Goal: Obtain resource: Obtain resource

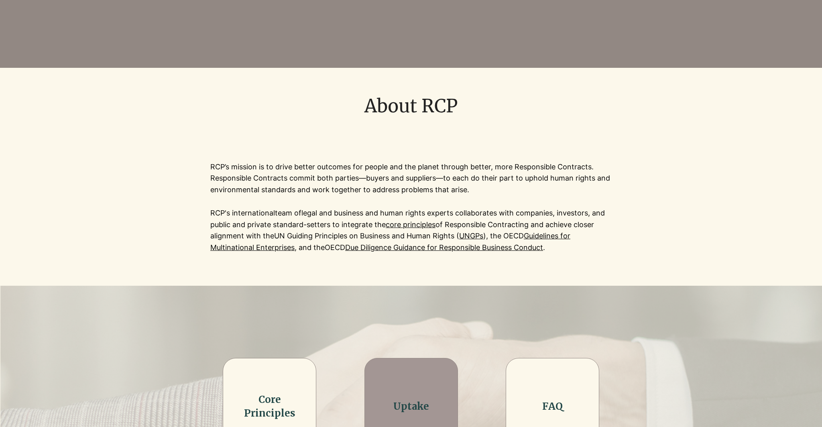
scroll to position [181, 0]
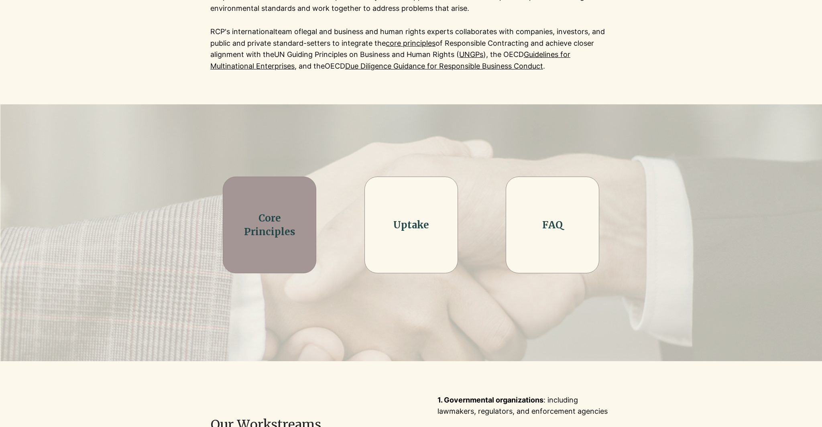
click at [285, 241] on div at bounding box center [270, 225] width 94 height 97
click at [275, 228] on link "Core Principles" at bounding box center [269, 225] width 51 height 26
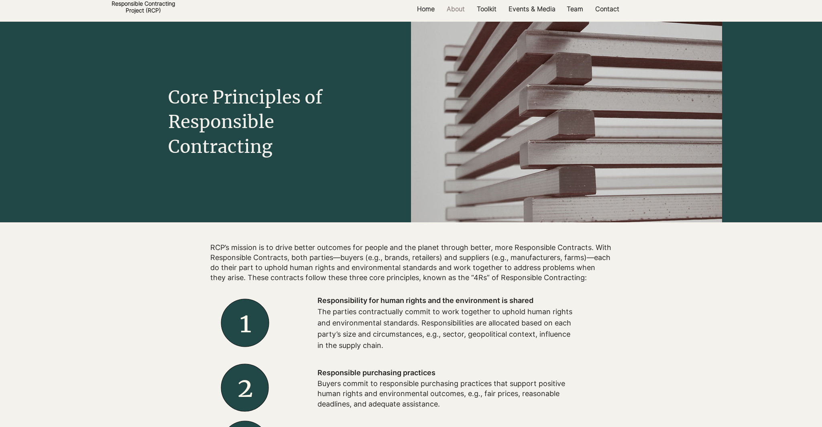
scroll to position [59, 0]
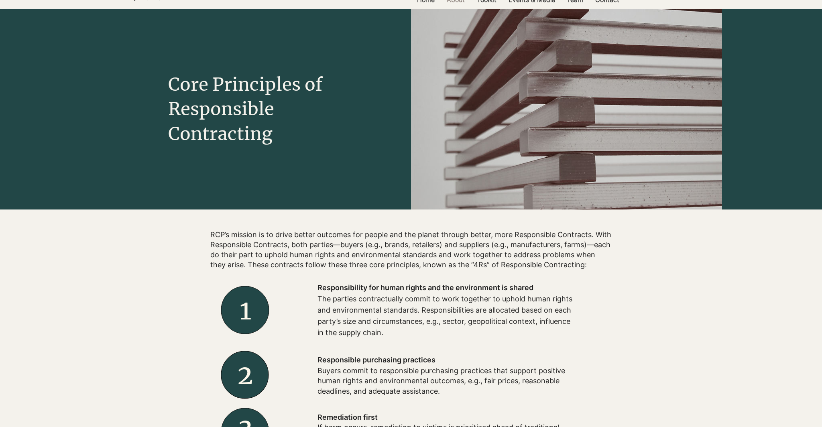
drag, startPoint x: 315, startPoint y: 299, endPoint x: 315, endPoint y: 313, distance: 14.0
click at [315, 313] on div at bounding box center [445, 310] width 321 height 72
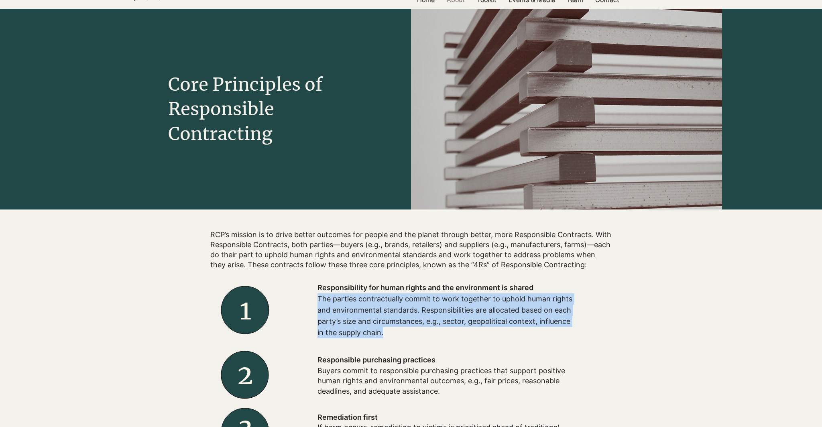
drag, startPoint x: 318, startPoint y: 301, endPoint x: 407, endPoint y: 334, distance: 95.2
click at [407, 334] on p "The parties contractually commit to work together to uphold human rights and en…" at bounding box center [446, 315] width 257 height 45
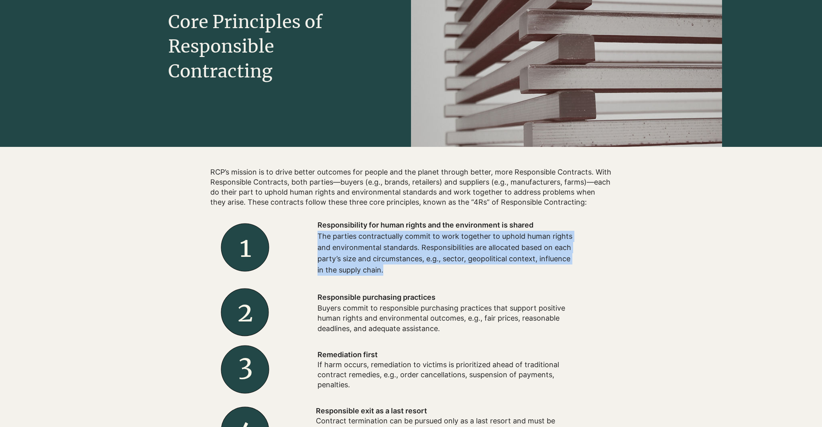
scroll to position [124, 0]
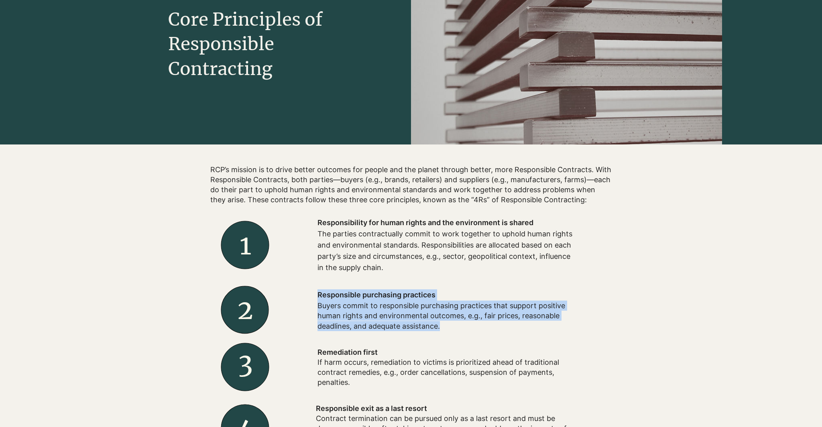
drag, startPoint x: 314, startPoint y: 307, endPoint x: 448, endPoint y: 329, distance: 136.2
click at [448, 329] on div "Responsible purchasing practices Buyers commit to responsible purchasing practi…" at bounding box center [445, 310] width 321 height 58
click at [448, 329] on p "Buyers commit to responsible purchasing practices that support positive human r…" at bounding box center [446, 316] width 257 height 31
drag, startPoint x: 403, startPoint y: 307, endPoint x: 555, endPoint y: 330, distance: 153.4
click at [555, 330] on p "Buyers commit to responsible purchasing practices that support positive human r…" at bounding box center [446, 316] width 257 height 31
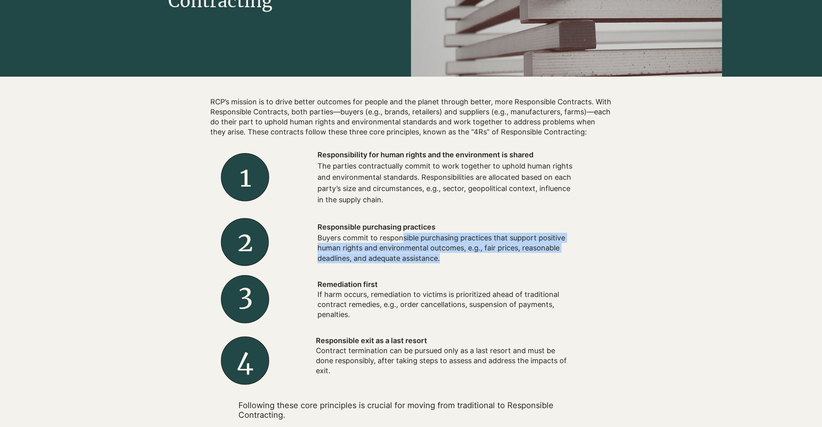
scroll to position [193, 0]
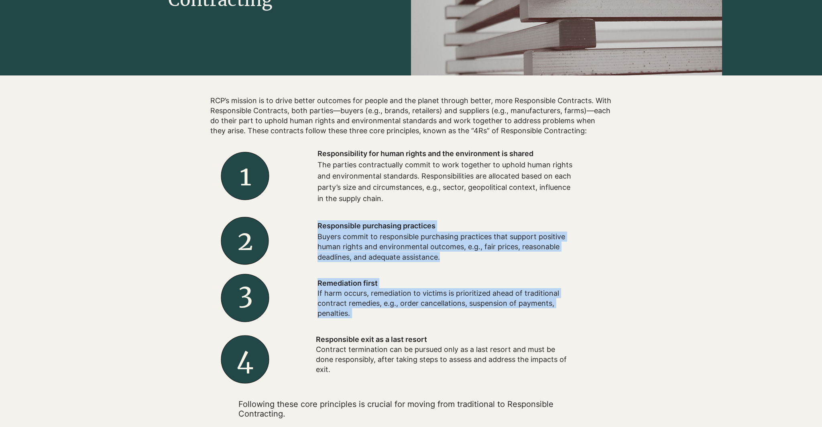
drag, startPoint x: 309, startPoint y: 291, endPoint x: 421, endPoint y: 327, distance: 116.7
click at [421, 327] on div "Remediation first If harm occurs, remediation to victims is prioritized ahead o…" at bounding box center [405, 282] width 401 height 284
click at [421, 327] on div at bounding box center [445, 355] width 321 height 57
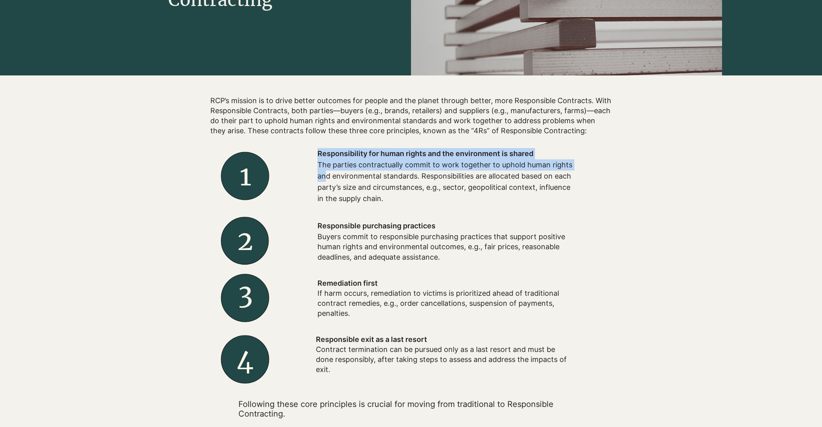
drag, startPoint x: 336, startPoint y: 369, endPoint x: 328, endPoint y: 178, distance: 191.2
click at [328, 178] on div "Remediation first If harm occurs, remediation to victims is prioritized ahead o…" at bounding box center [405, 282] width 401 height 284
click at [328, 178] on p "The parties contractually commit to work together to uphold human rights and en…" at bounding box center [446, 181] width 257 height 45
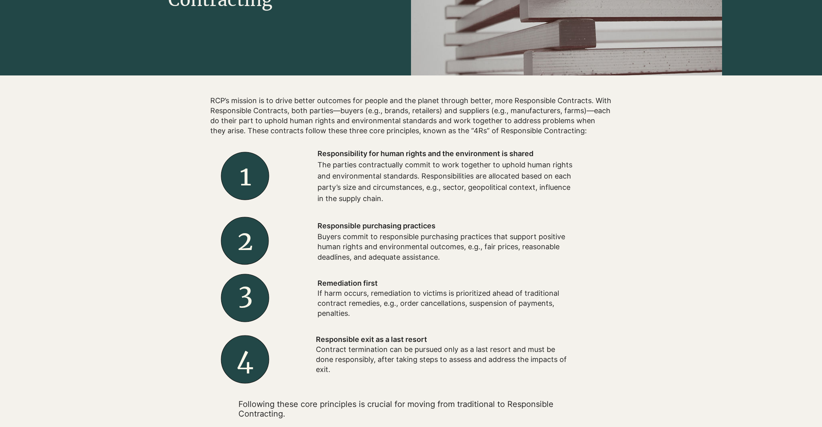
drag, startPoint x: 313, startPoint y: 148, endPoint x: 355, endPoint y: 368, distance: 224.8
click at [355, 368] on div "Remediation first If harm occurs, remediation to victims is prioritized ahead o…" at bounding box center [405, 282] width 401 height 284
click at [355, 368] on p "Contract termination can be pursued only as a last resort and must be done resp…" at bounding box center [444, 359] width 257 height 31
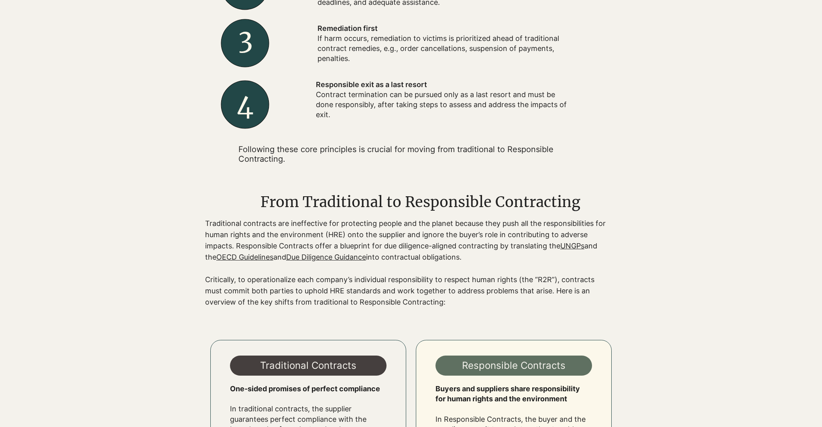
scroll to position [461, 0]
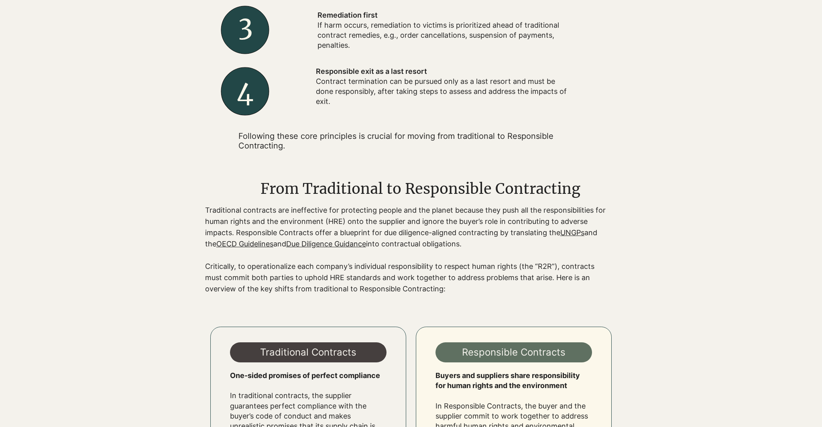
drag, startPoint x: 189, startPoint y: 216, endPoint x: 189, endPoint y: 233, distance: 17.3
click at [189, 233] on div at bounding box center [411, 237] width 622 height 139
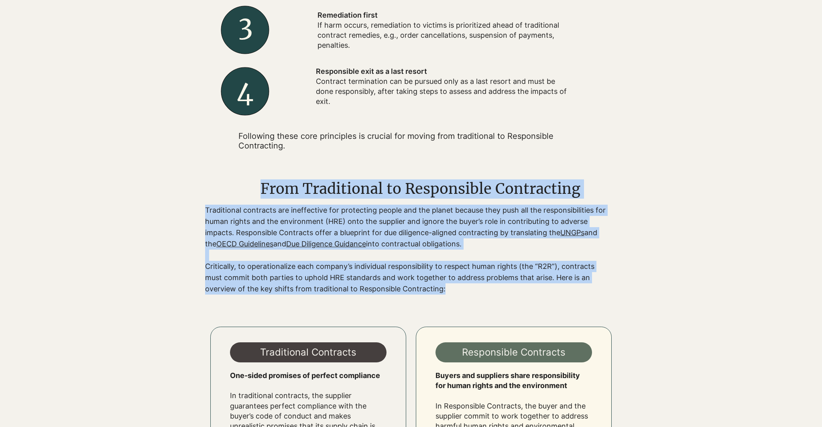
drag, startPoint x: 201, startPoint y: 214, endPoint x: 568, endPoint y: 287, distance: 373.9
click at [568, 287] on div "From Traditional to Responsible Contracting Traditional contracts are ineffecti…" at bounding box center [411, 237] width 622 height 139
click at [568, 287] on p "Critically, to operationalize each company’s individual responsibility to respe…" at bounding box center [405, 278] width 401 height 34
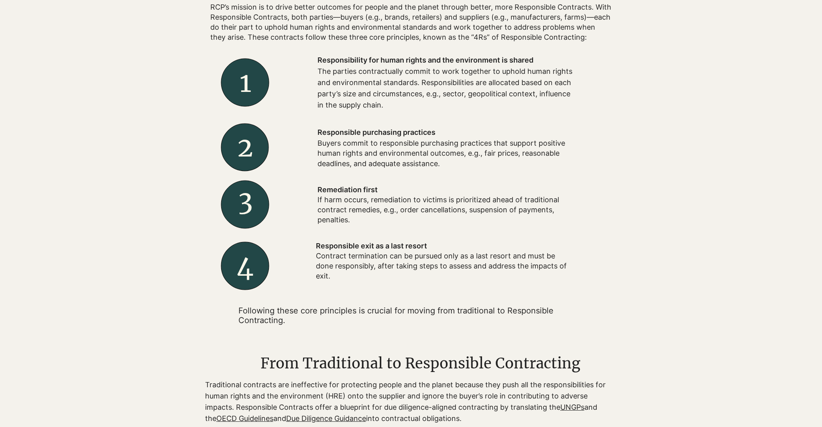
scroll to position [330, 0]
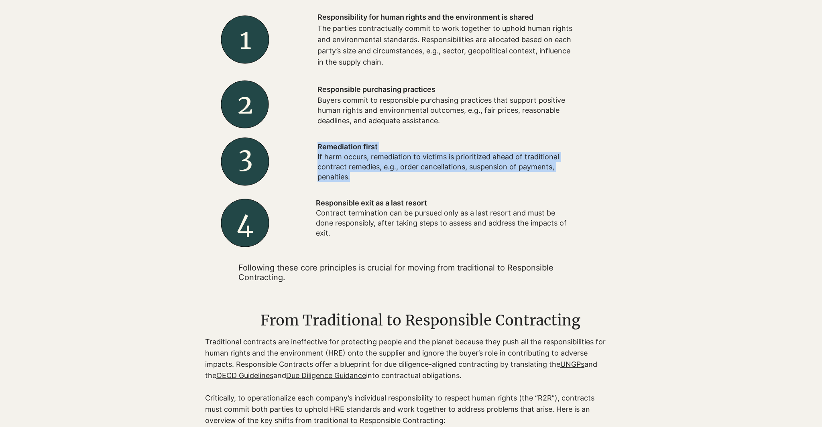
drag, startPoint x: 318, startPoint y: 147, endPoint x: 364, endPoint y: 181, distance: 57.2
click at [364, 181] on div "Remediation first If harm occurs, remediation to victims is prioritized ahead o…" at bounding box center [446, 162] width 257 height 41
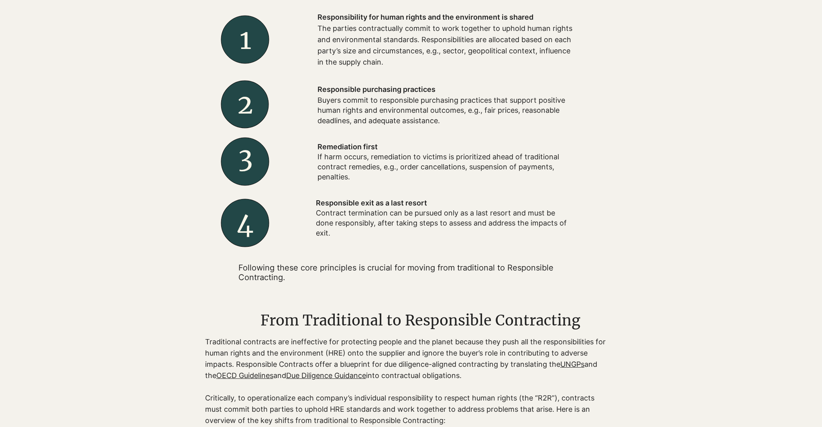
drag, startPoint x: 332, startPoint y: 236, endPoint x: 303, endPoint y: 68, distance: 169.9
click at [303, 68] on div "Remediation first If harm occurs, remediation to victims is prioritized ahead o…" at bounding box center [405, 146] width 401 height 284
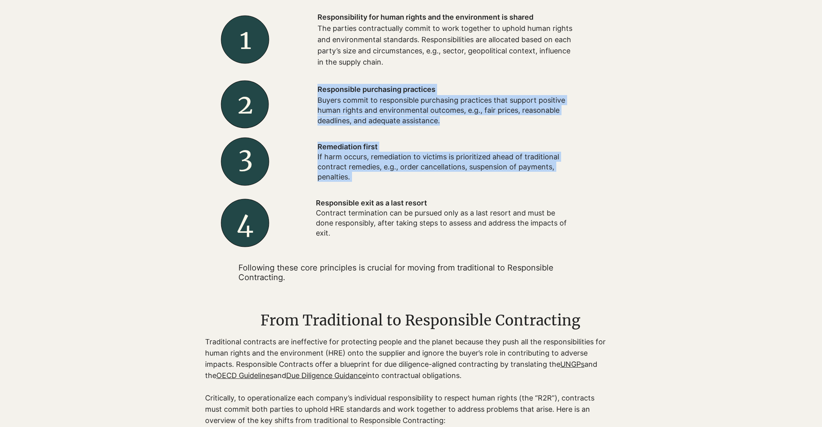
drag, startPoint x: 316, startPoint y: 147, endPoint x: 336, endPoint y: 239, distance: 93.9
click at [336, 239] on div "Remediation first If harm occurs, remediation to victims is prioritized ahead o…" at bounding box center [405, 146] width 401 height 284
click at [336, 239] on div at bounding box center [445, 218] width 321 height 57
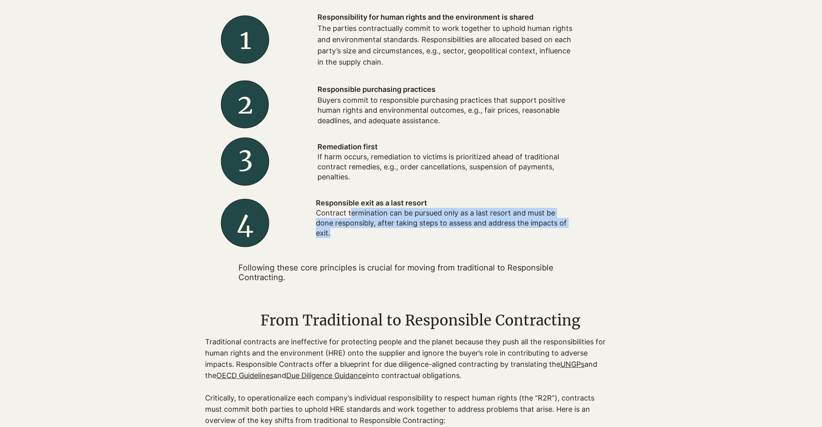
drag, startPoint x: 332, startPoint y: 234, endPoint x: 352, endPoint y: 211, distance: 30.5
click at [352, 211] on p "Contract termination can be pursued only as a last resort and must be done resp…" at bounding box center [444, 223] width 257 height 31
drag, startPoint x: 319, startPoint y: 203, endPoint x: 342, endPoint y: 230, distance: 36.1
click at [342, 230] on div "Responsible exit as a last resort Contract termination can be pursued only as a…" at bounding box center [444, 218] width 257 height 41
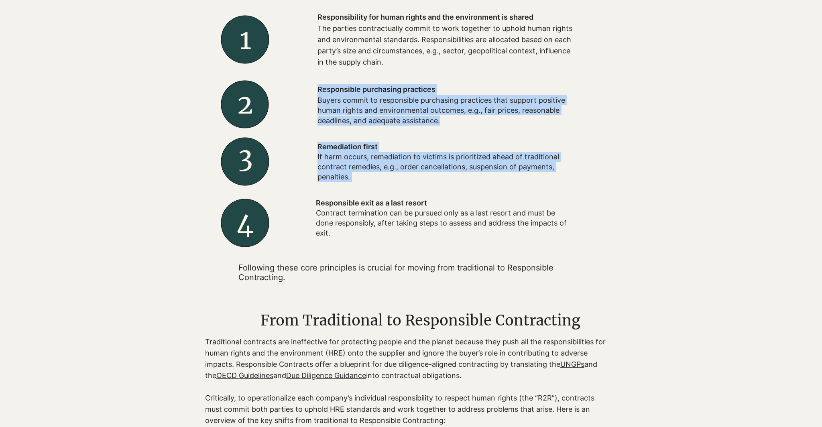
drag, startPoint x: 316, startPoint y: 143, endPoint x: 362, endPoint y: 191, distance: 66.1
click at [362, 191] on div "Remediation first If harm occurs, remediation to victims is prioritized ahead o…" at bounding box center [405, 146] width 401 height 284
click at [362, 191] on div at bounding box center [445, 218] width 321 height 57
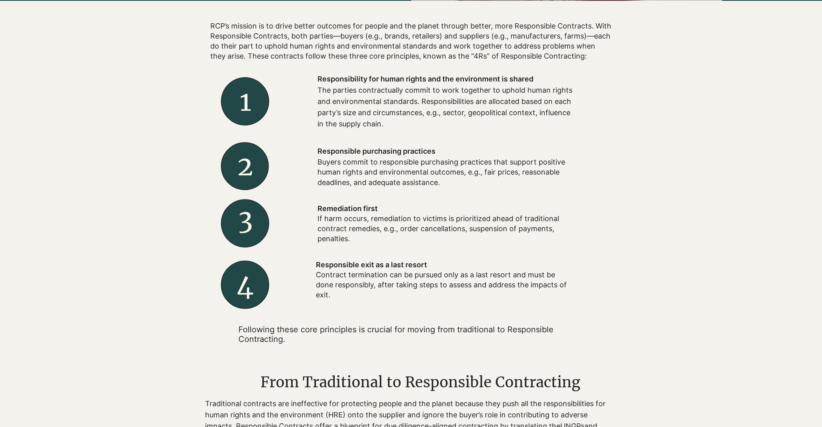
scroll to position [265, 0]
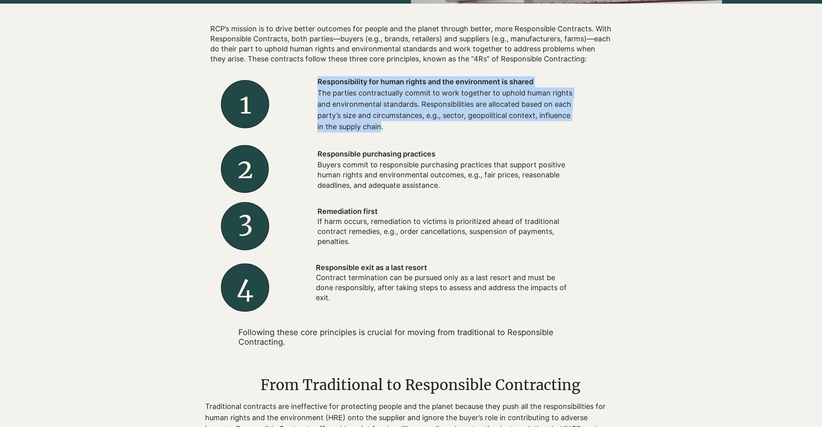
drag, startPoint x: 318, startPoint y: 81, endPoint x: 382, endPoint y: 130, distance: 80.8
click at [382, 129] on div "Responsibility for human rights and the environment is shared The parties contr…" at bounding box center [446, 104] width 257 height 56
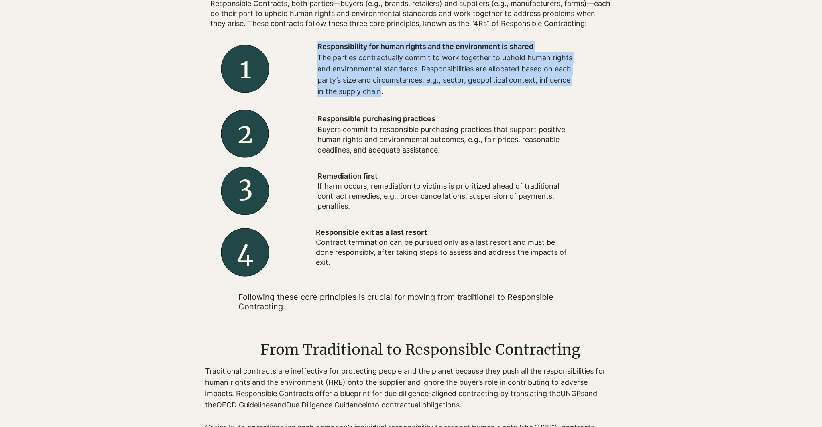
scroll to position [315, 0]
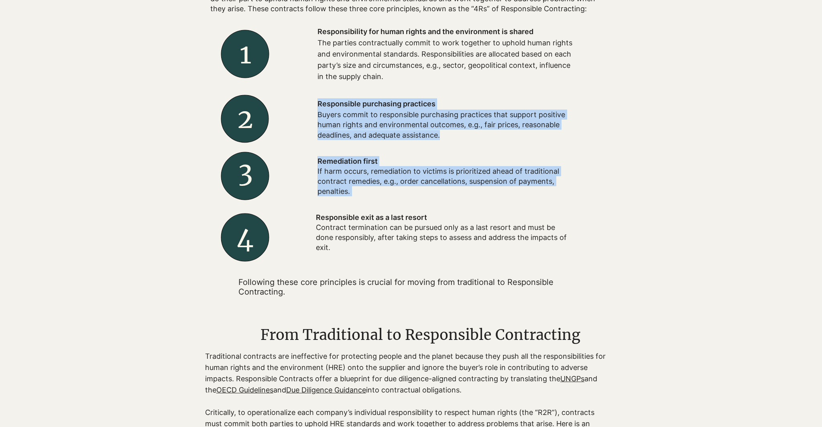
drag, startPoint x: 316, startPoint y: 172, endPoint x: 343, endPoint y: 205, distance: 43.0
click at [343, 205] on div "Remediation first If harm occurs, remediation to victims is prioritized ahead o…" at bounding box center [405, 160] width 401 height 284
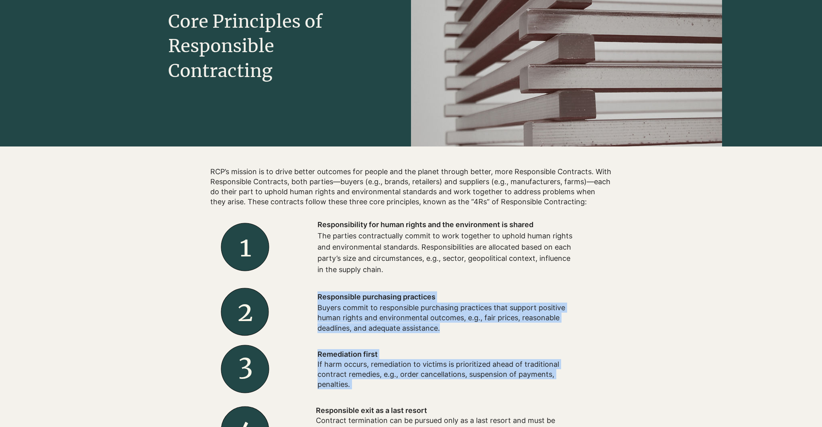
scroll to position [0, 0]
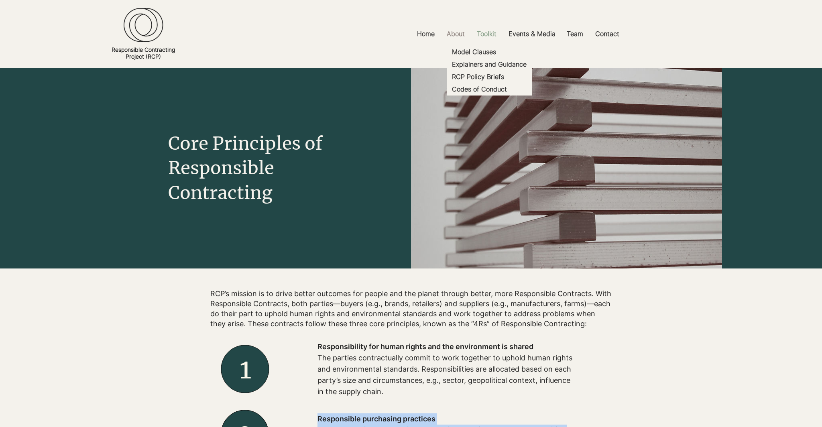
click at [489, 35] on p "Toolkit" at bounding box center [487, 34] width 28 height 18
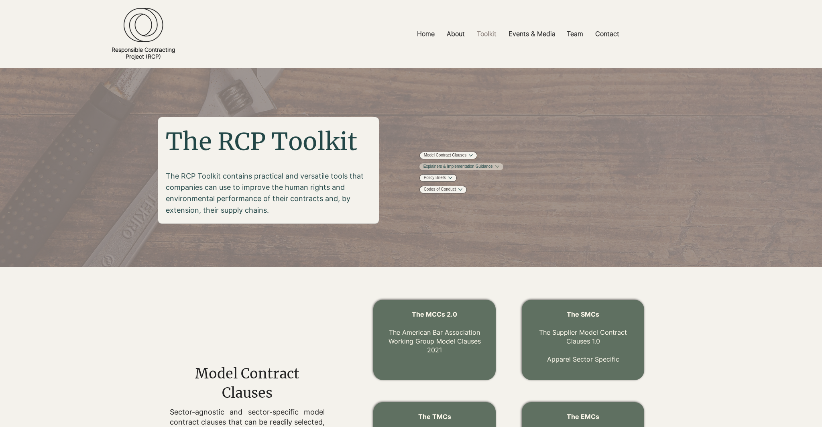
click at [493, 170] on link "Explainers & Implementation Guidance" at bounding box center [457, 167] width 69 height 6
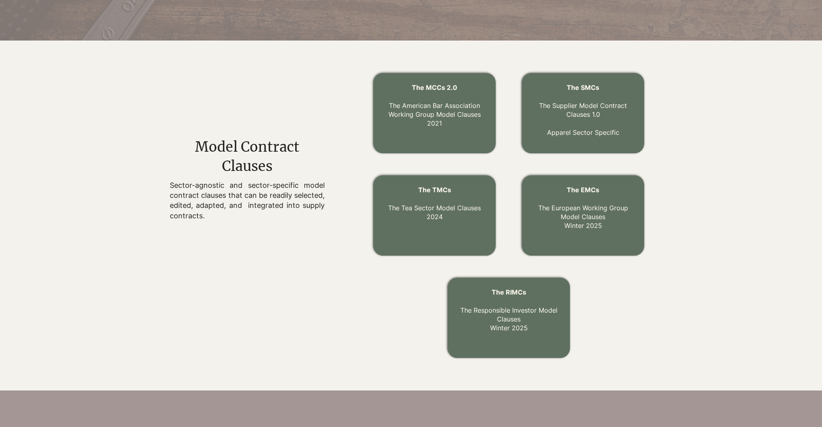
scroll to position [227, 0]
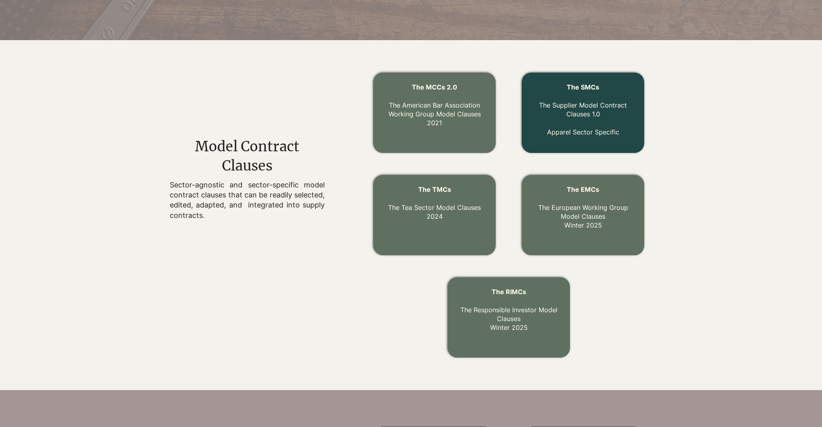
click at [579, 120] on p at bounding box center [583, 122] width 103 height 9
click at [576, 86] on span "The SMCs" at bounding box center [583, 87] width 33 height 8
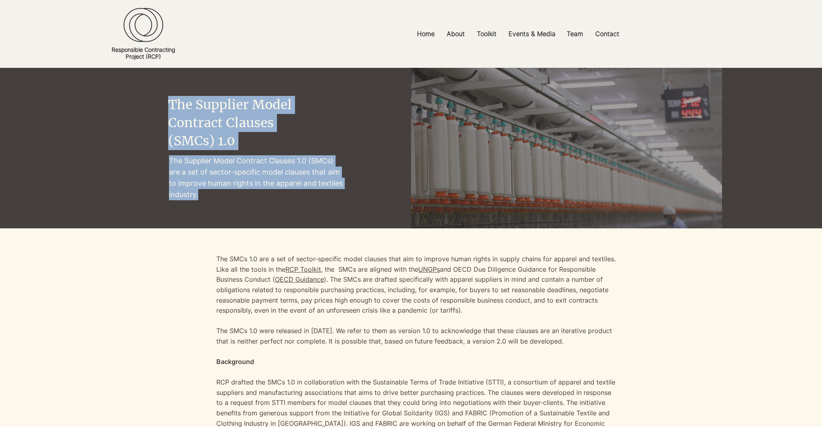
drag, startPoint x: 212, startPoint y: 153, endPoint x: 218, endPoint y: 196, distance: 43.4
click at [218, 196] on div "The Supplier Model Contract Clauses (SMCs) 1.0 The Supplier Model Contract Clau…" at bounding box center [255, 148] width 174 height 104
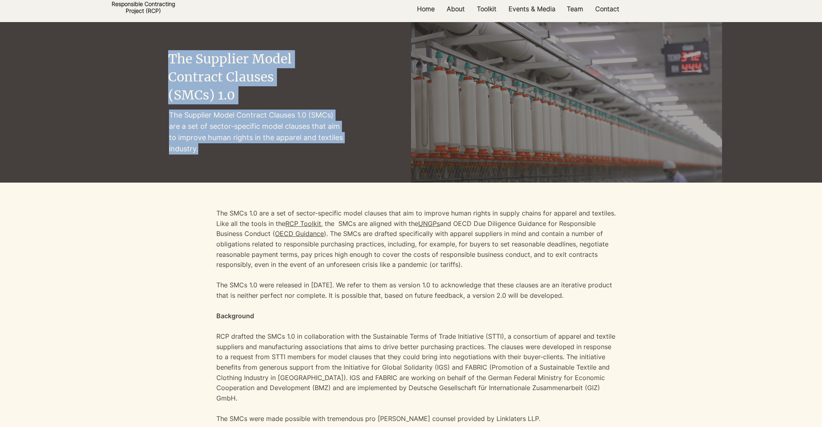
scroll to position [47, 0]
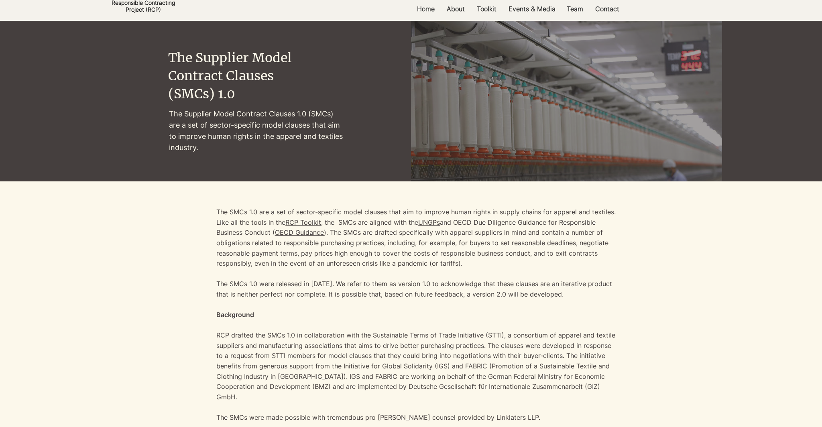
drag, startPoint x: 210, startPoint y: 330, endPoint x: 210, endPoint y: 346, distance: 16.1
click at [210, 346] on div at bounding box center [411, 313] width 622 height 264
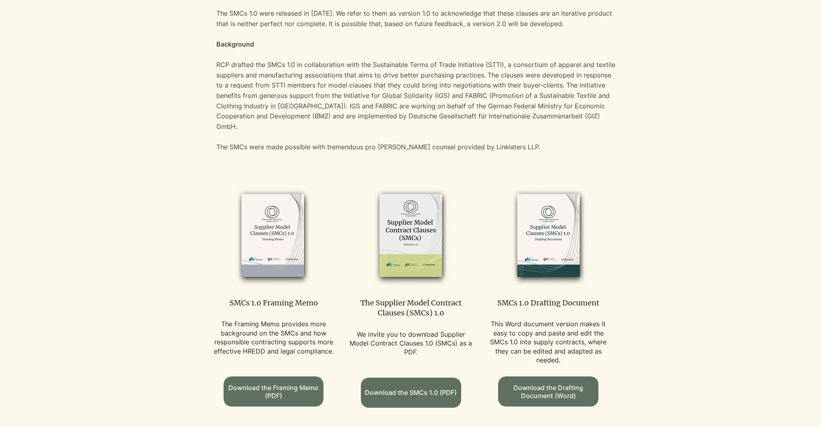
scroll to position [322, 0]
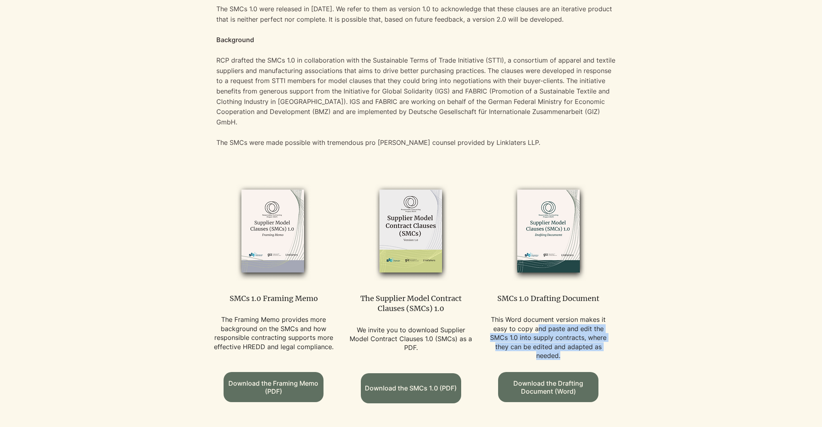
drag, startPoint x: 540, startPoint y: 316, endPoint x: 573, endPoint y: 346, distance: 44.9
click at [573, 346] on p "This Word document version makes it easy to copy and paste and edit the SMCs 1.…" at bounding box center [548, 337] width 125 height 45
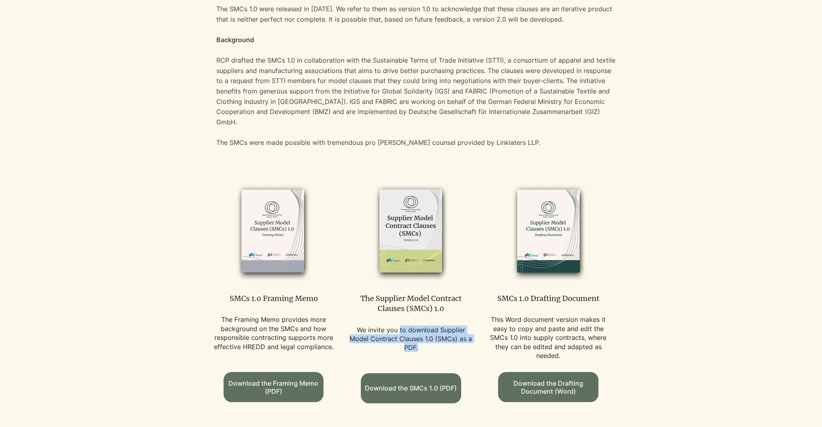
drag, startPoint x: 399, startPoint y: 323, endPoint x: 399, endPoint y: 344, distance: 20.9
click at [399, 344] on div "We invite you to download Supplier Model Contract Clauses 1.0 (SMCs) as a PDF. ​" at bounding box center [410, 344] width 125 height 36
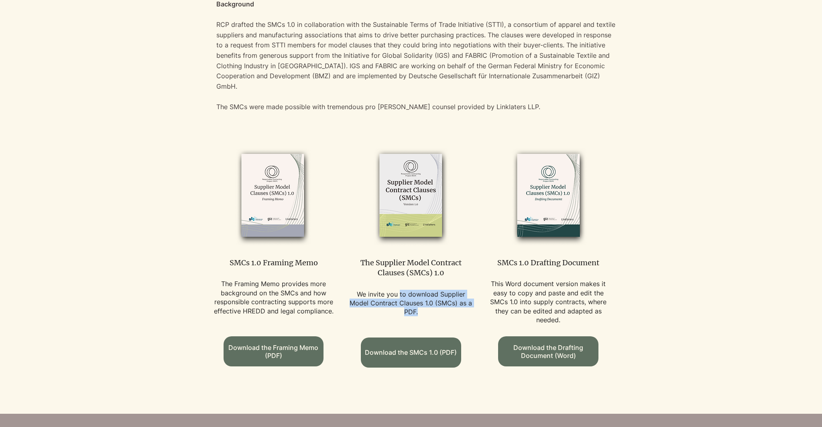
scroll to position [369, 0]
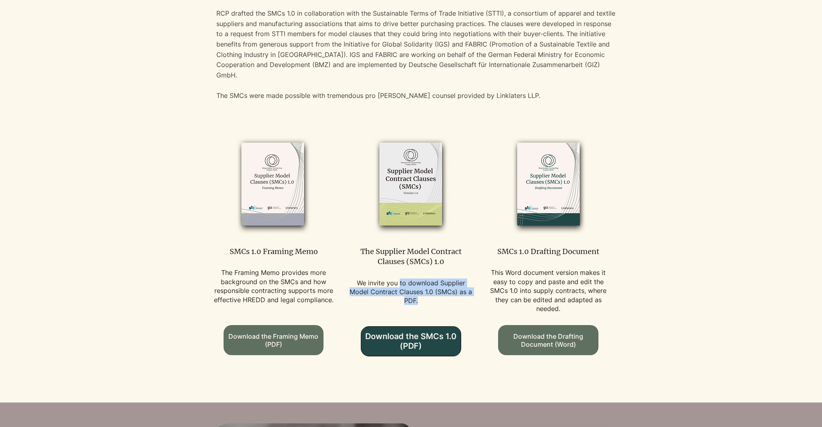
click at [407, 337] on span "Download the SMCs 1.0 (PDF)" at bounding box center [411, 341] width 100 height 19
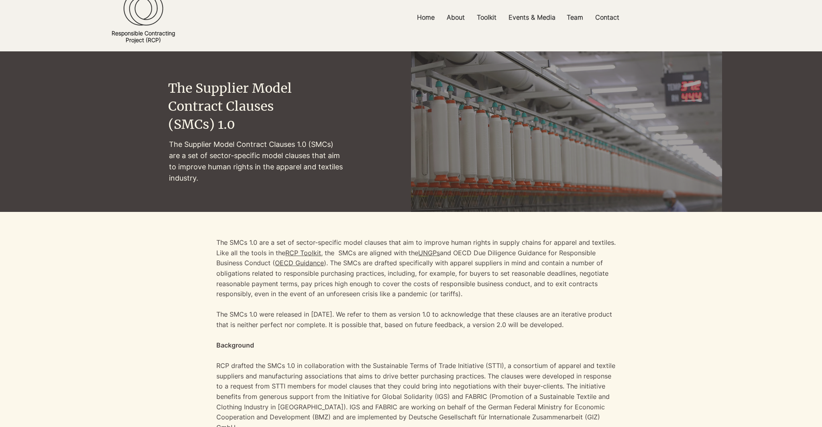
scroll to position [22, 0]
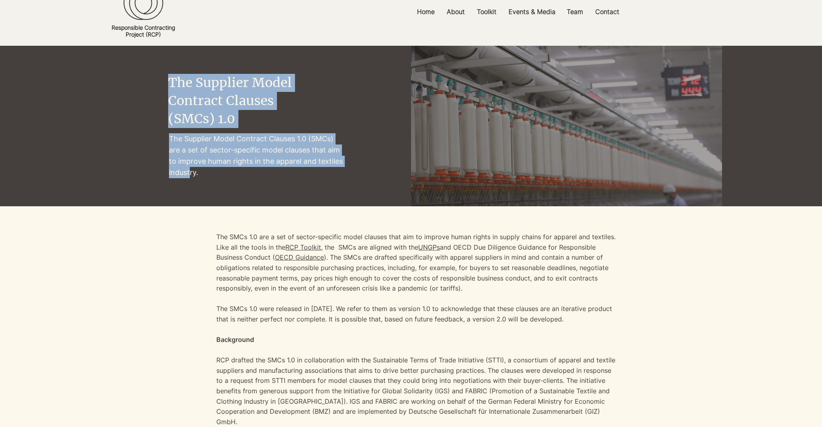
drag, startPoint x: 166, startPoint y: 129, endPoint x: 191, endPoint y: 176, distance: 53.3
click at [191, 176] on div "The Supplier Model Contract Clauses (SMCs) 1.0 The Supplier Model Contract Clau…" at bounding box center [255, 126] width 311 height 161
click at [458, 28] on p "Core Principles" at bounding box center [458, 30] width 52 height 12
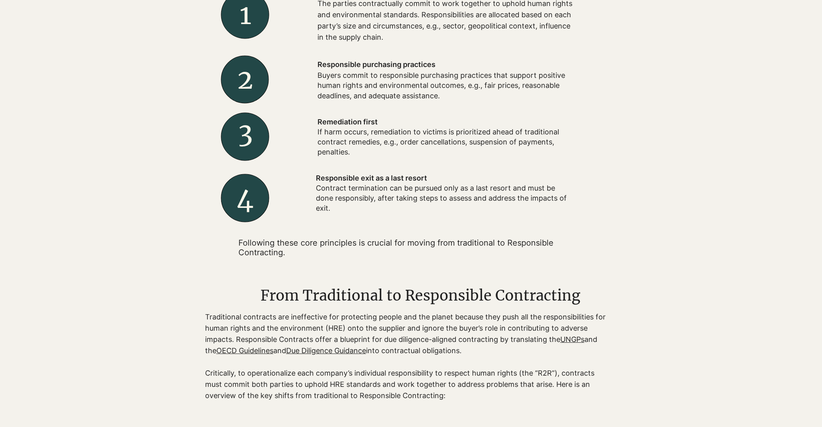
scroll to position [355, 0]
